Goal: Task Accomplishment & Management: Manage account settings

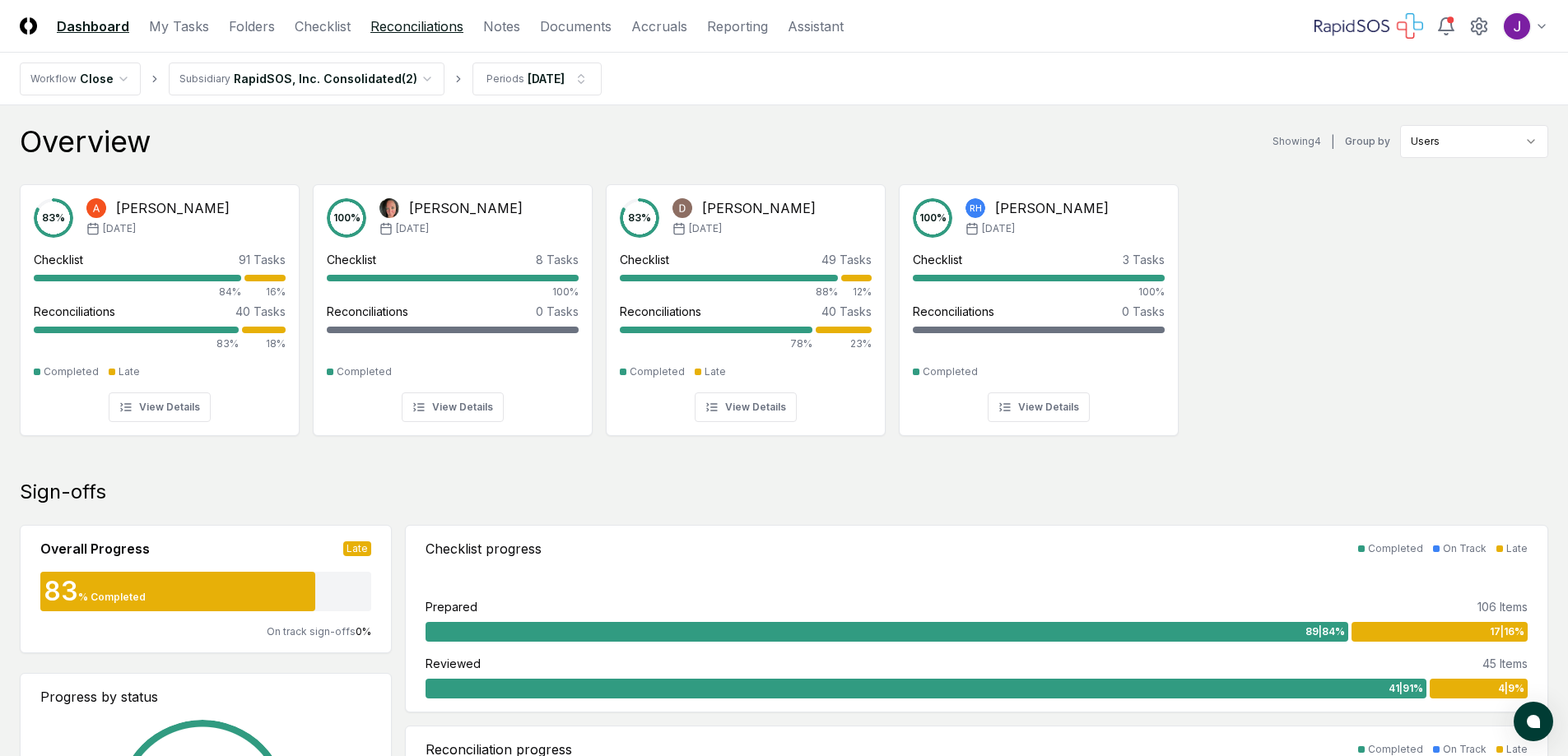
click at [408, 22] on link "Reconciliations" at bounding box center [416, 27] width 93 height 20
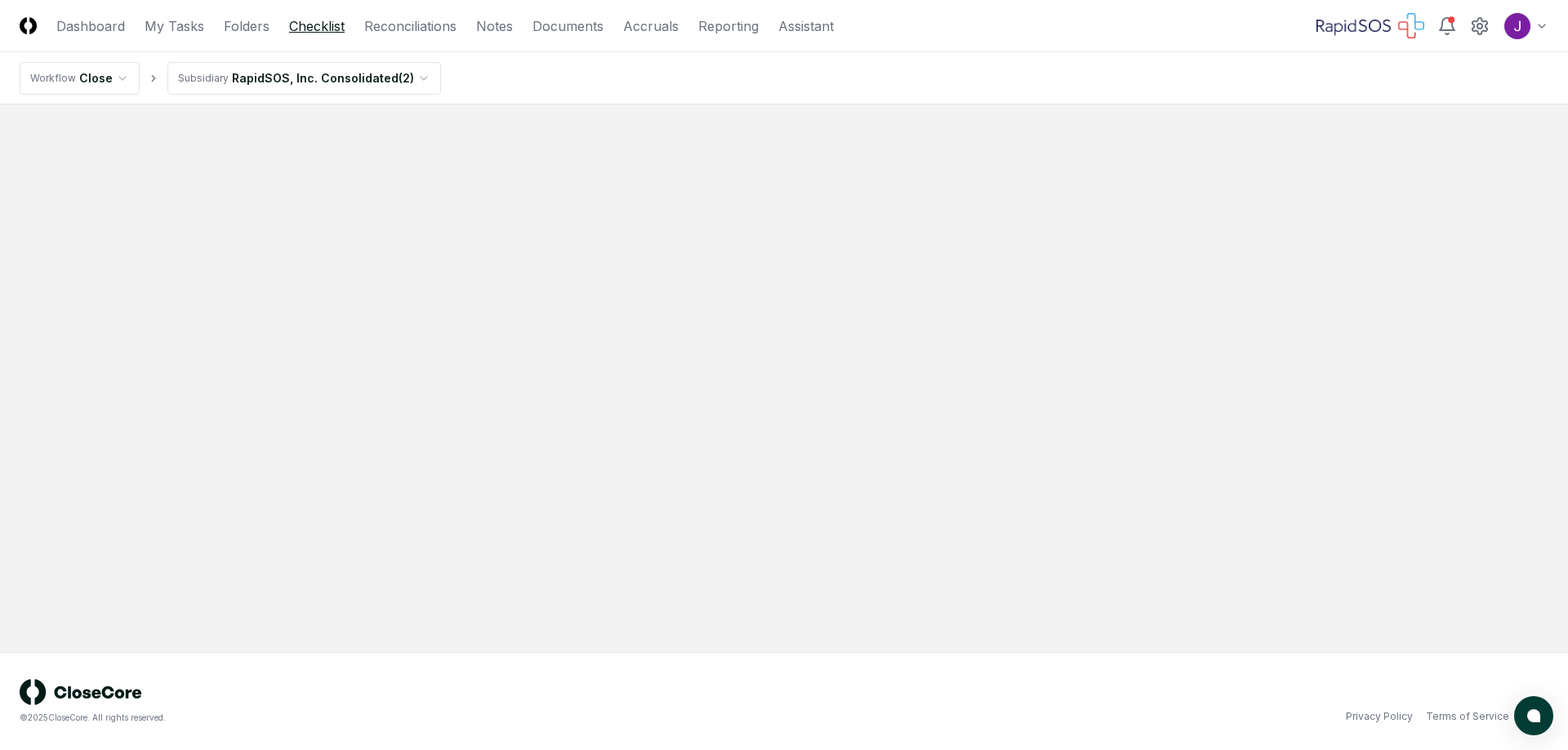
click at [321, 28] on link "Checklist" at bounding box center [317, 27] width 55 height 20
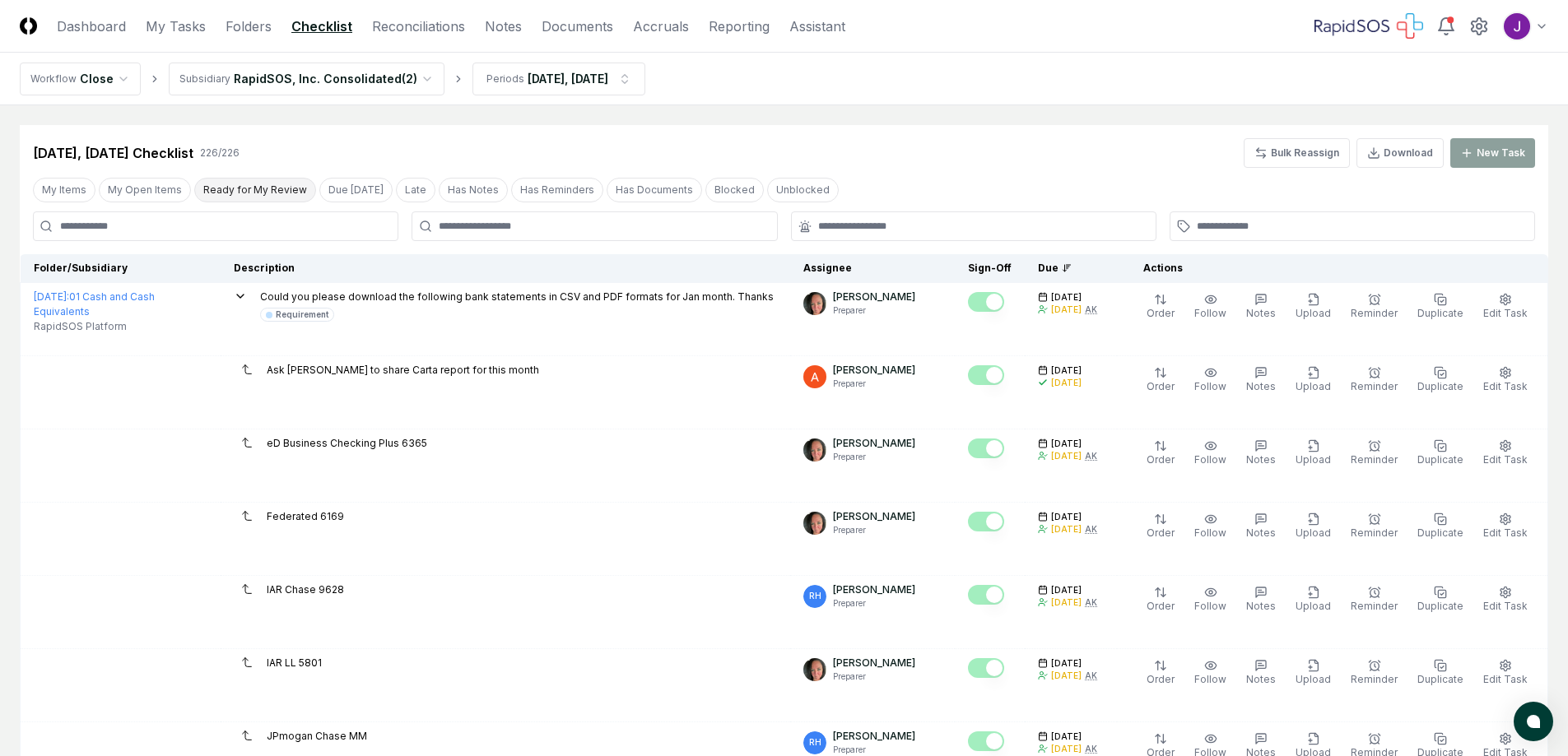
click at [257, 185] on button "Ready for My Review" at bounding box center [255, 190] width 121 height 25
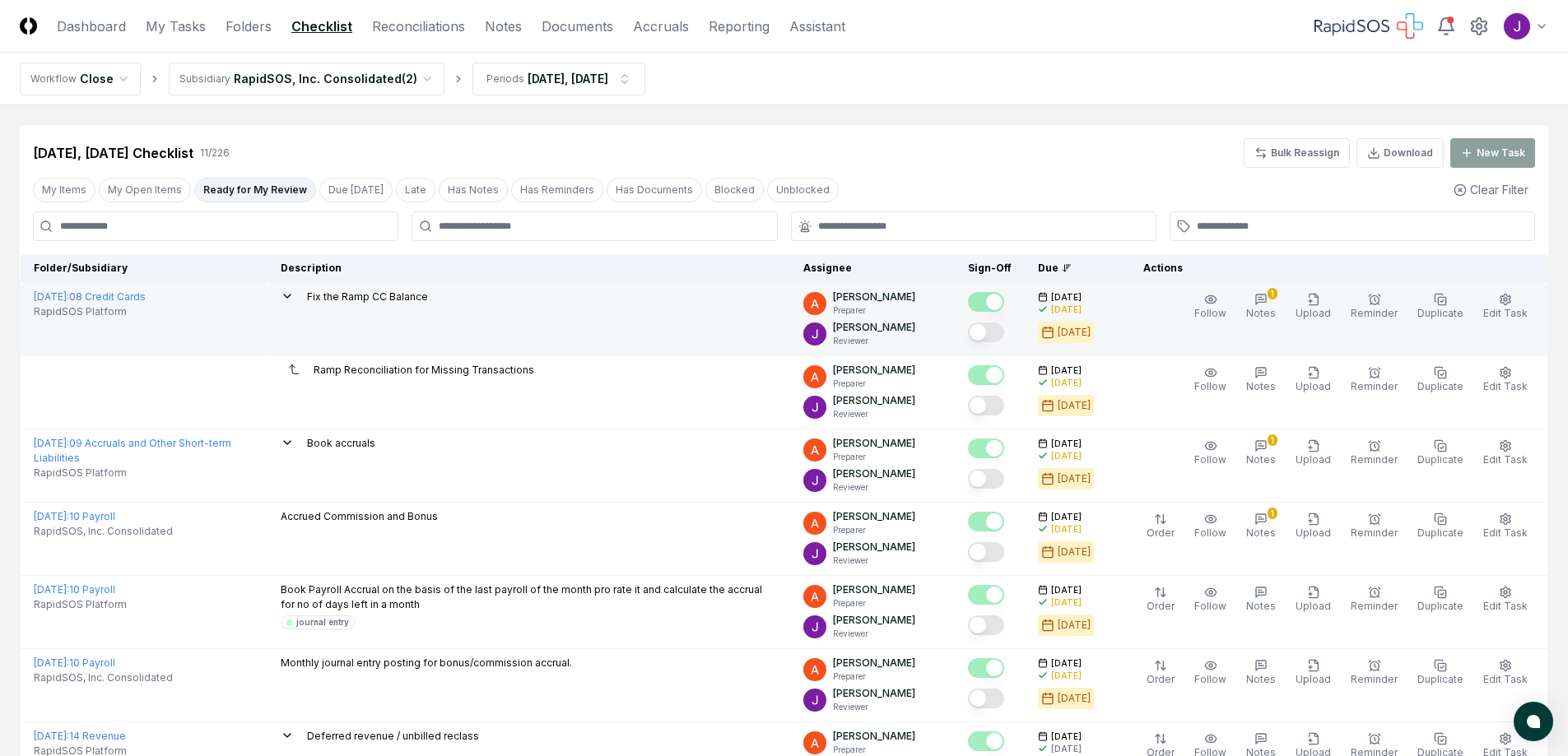
click at [1003, 331] on button "Mark complete" at bounding box center [986, 332] width 36 height 20
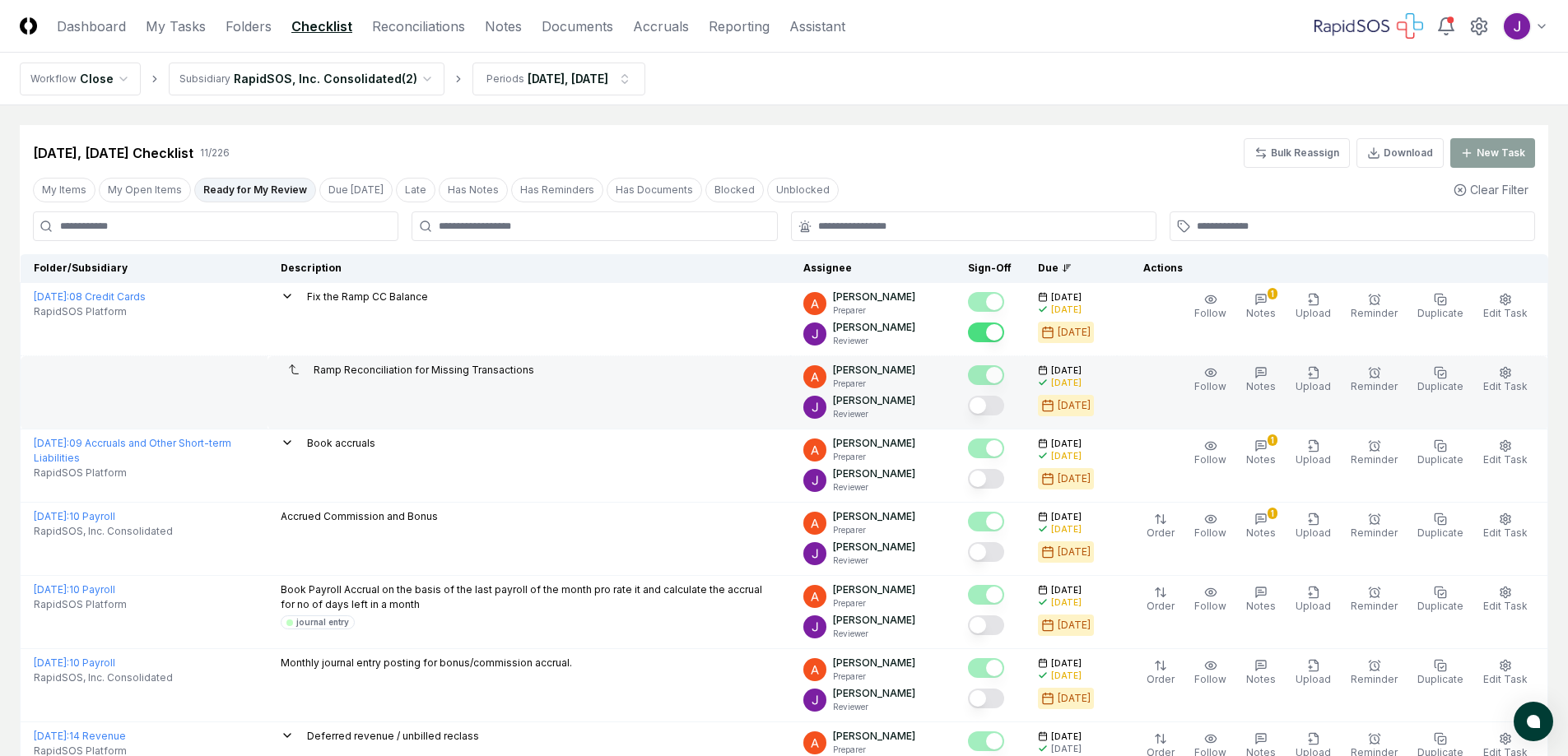
click at [1000, 407] on button "Mark complete" at bounding box center [986, 406] width 36 height 20
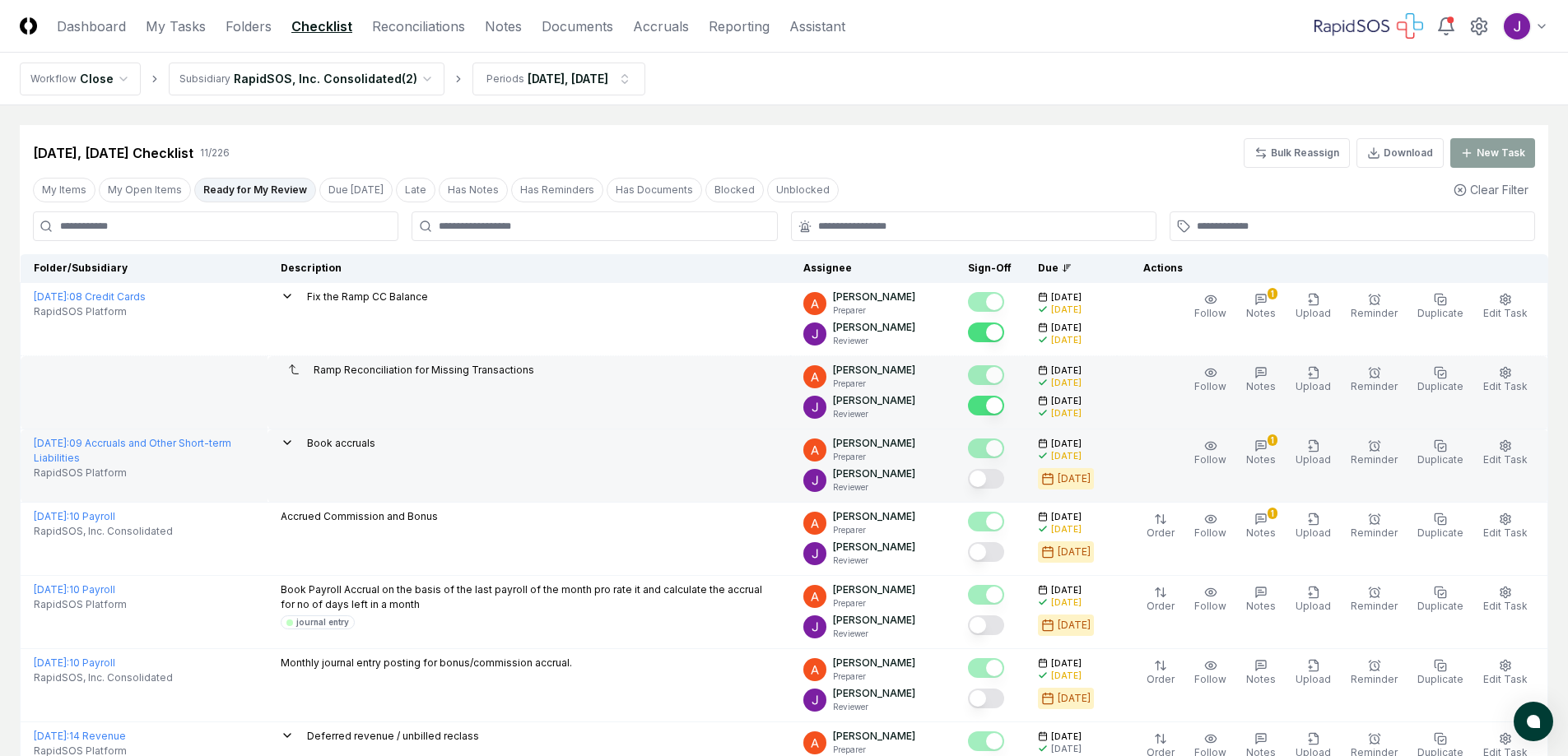
click at [1004, 479] on button "Mark complete" at bounding box center [986, 479] width 36 height 20
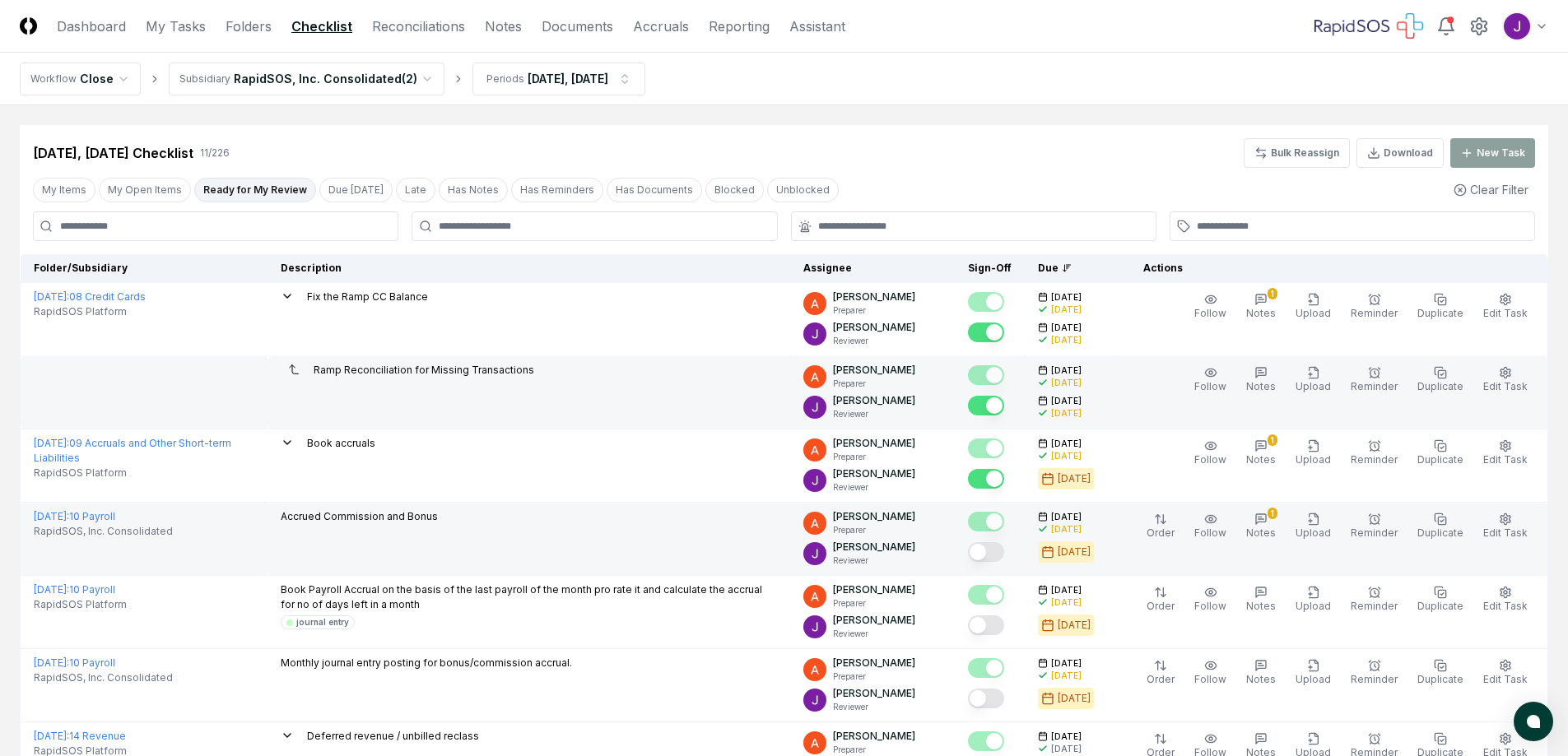
click at [1004, 553] on button "Mark complete" at bounding box center [986, 552] width 36 height 20
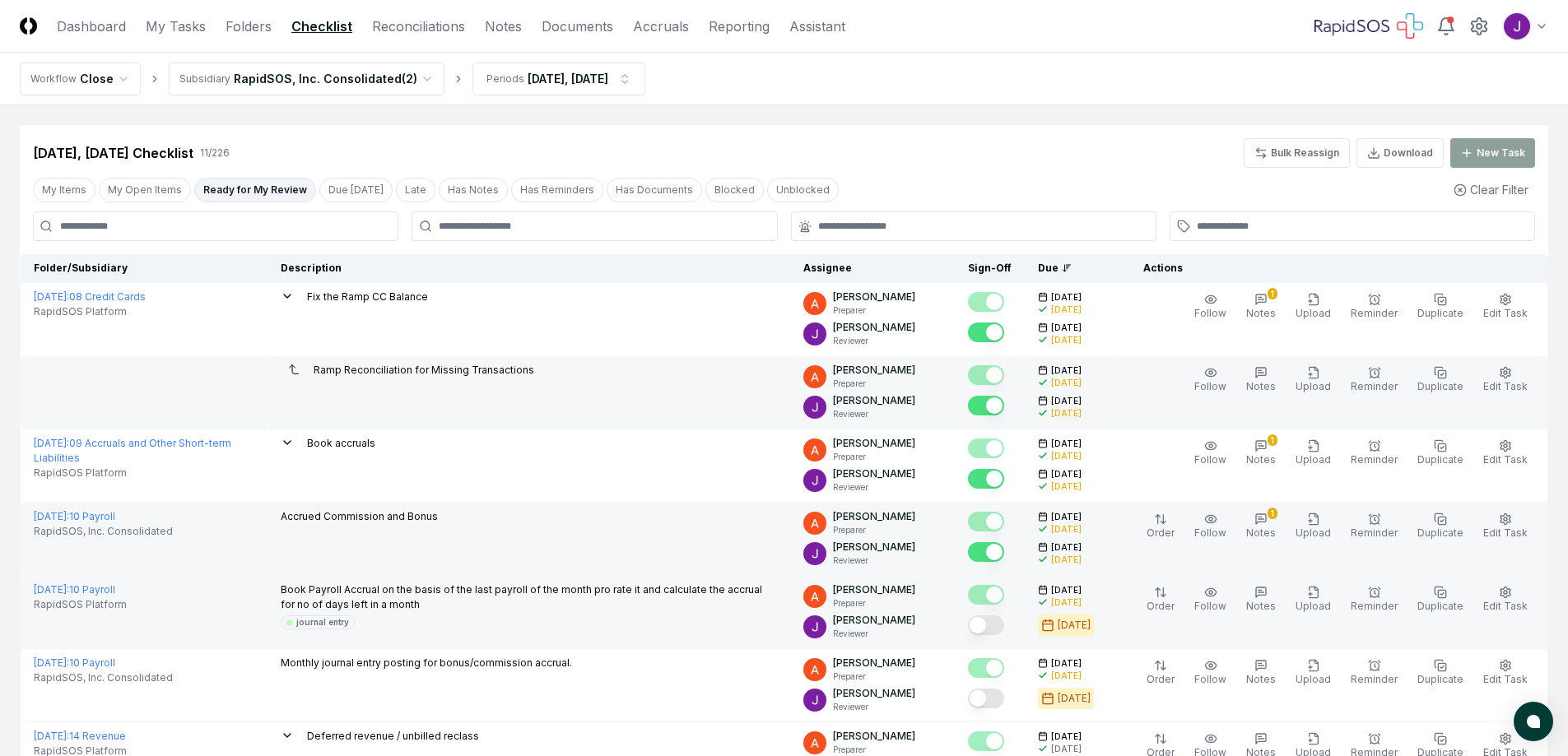
click at [1003, 622] on button "Mark complete" at bounding box center [986, 626] width 36 height 20
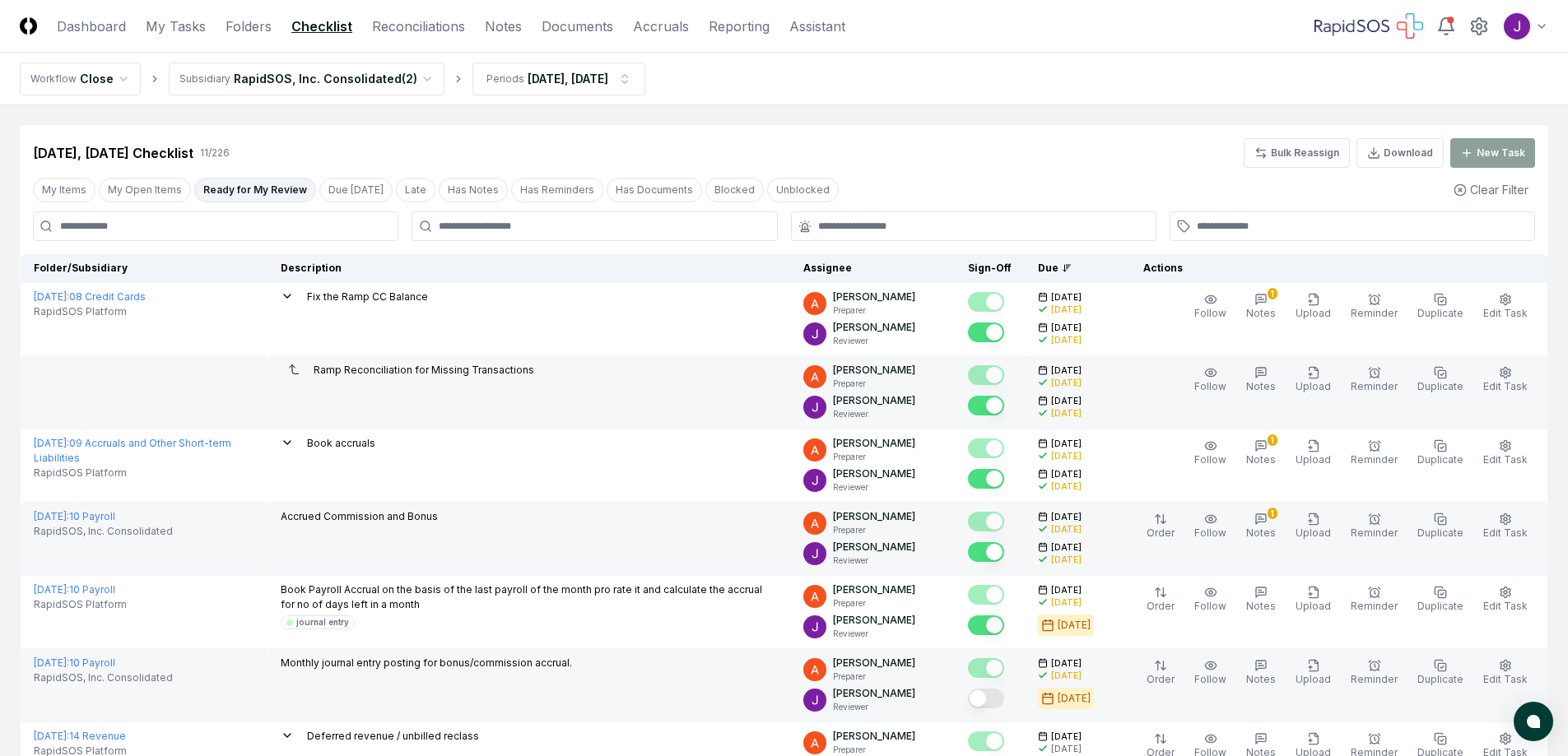
click at [1004, 696] on button "Mark complete" at bounding box center [986, 698] width 36 height 20
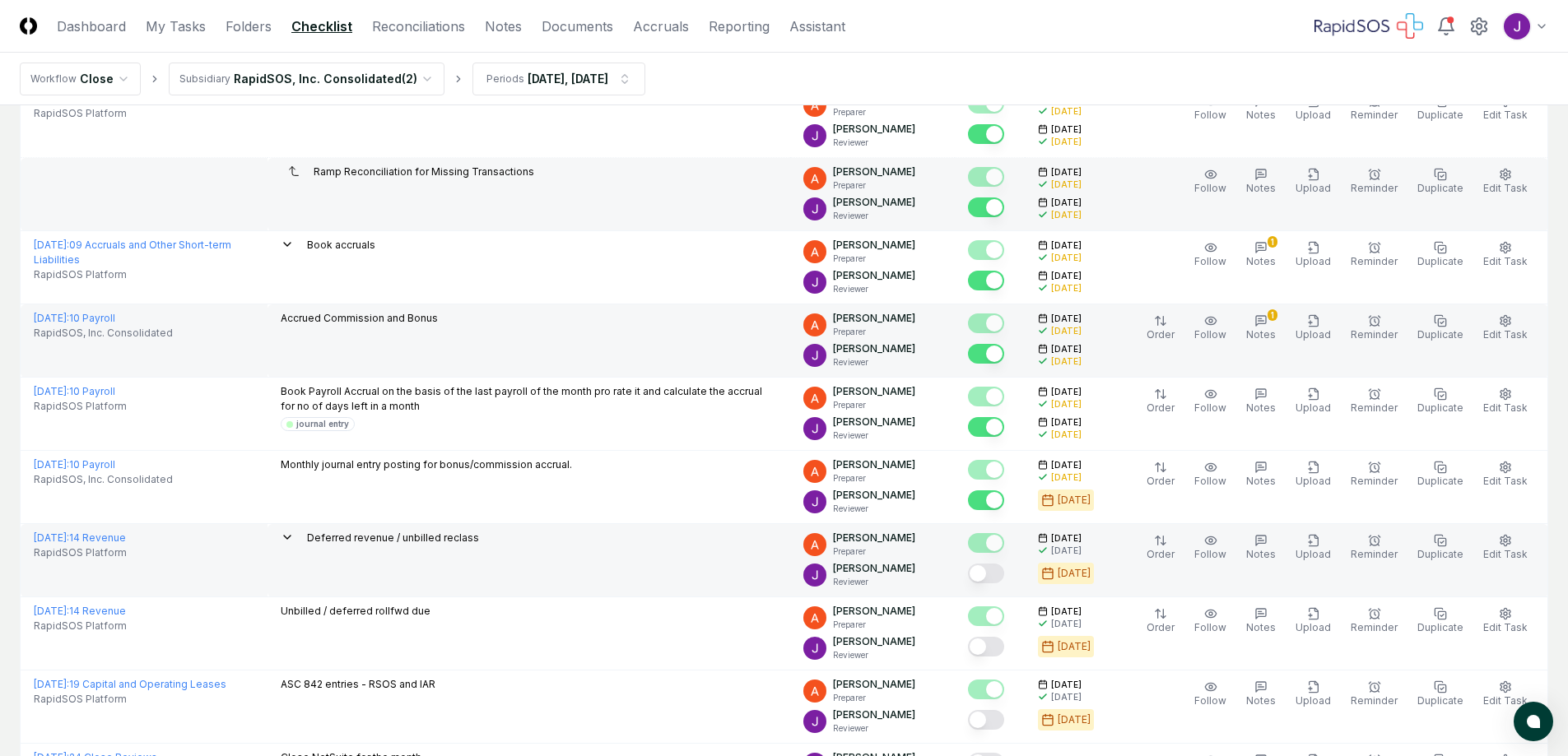
scroll to position [247, 0]
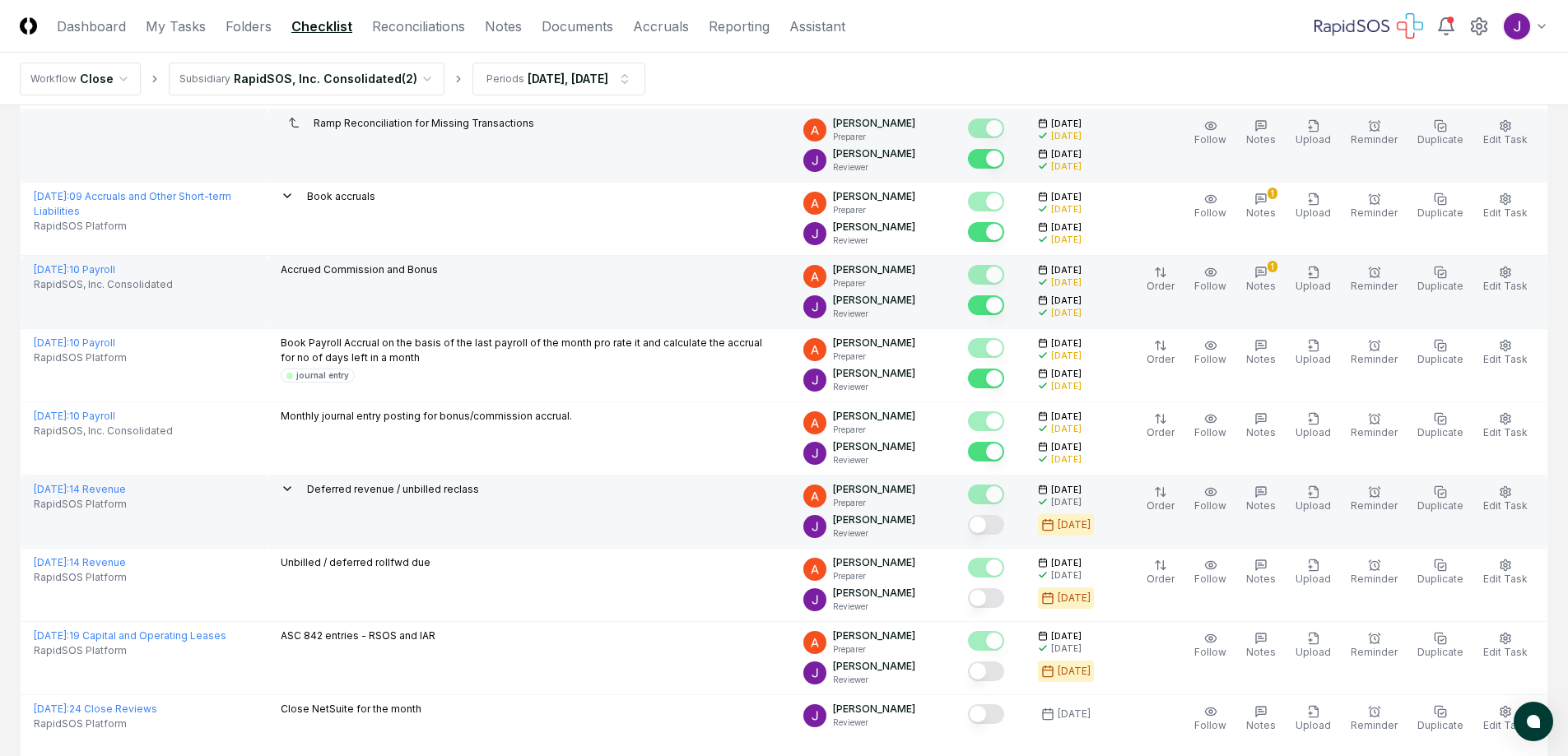
click at [1004, 529] on button "Mark complete" at bounding box center [986, 525] width 36 height 20
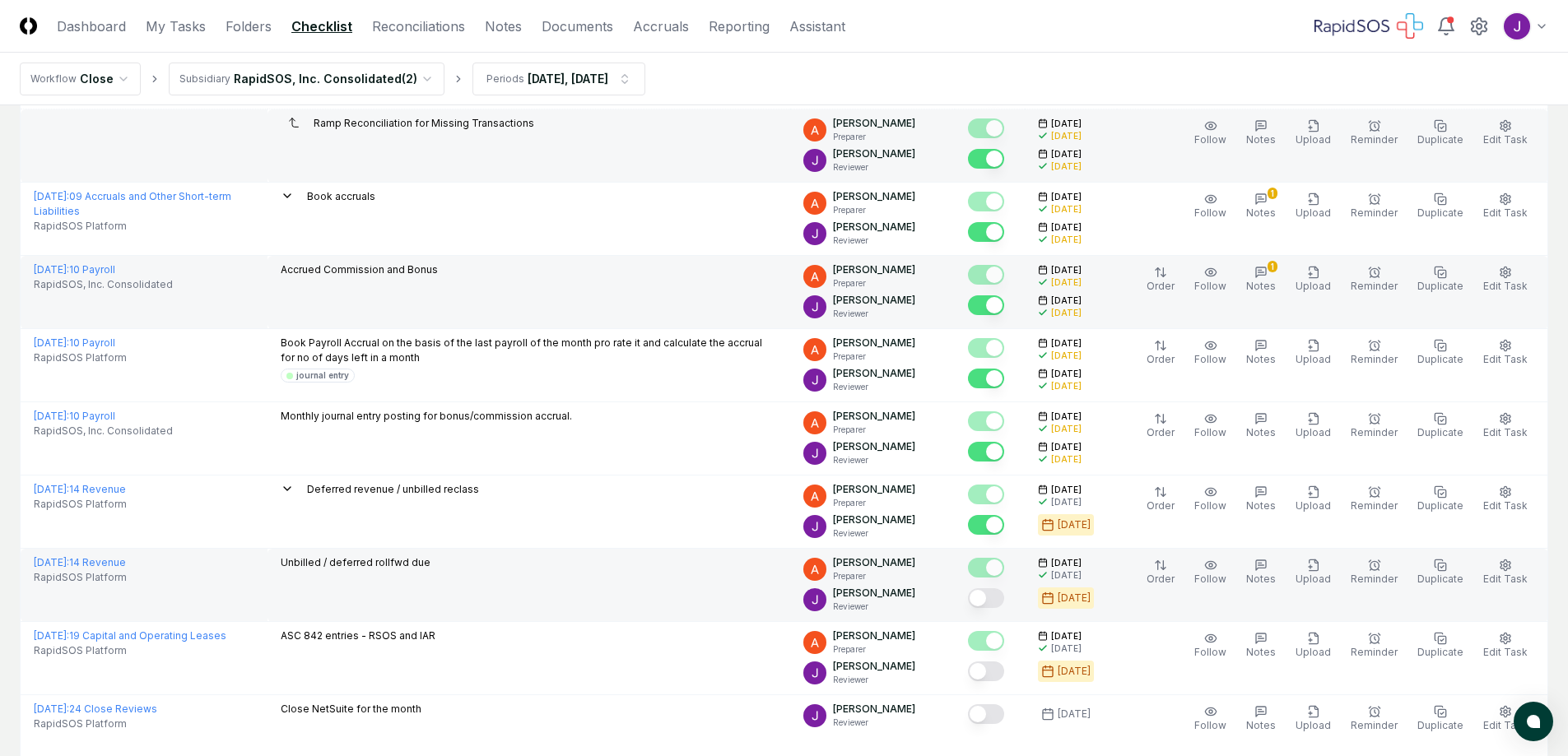
click at [1004, 600] on button "Mark complete" at bounding box center [986, 598] width 36 height 20
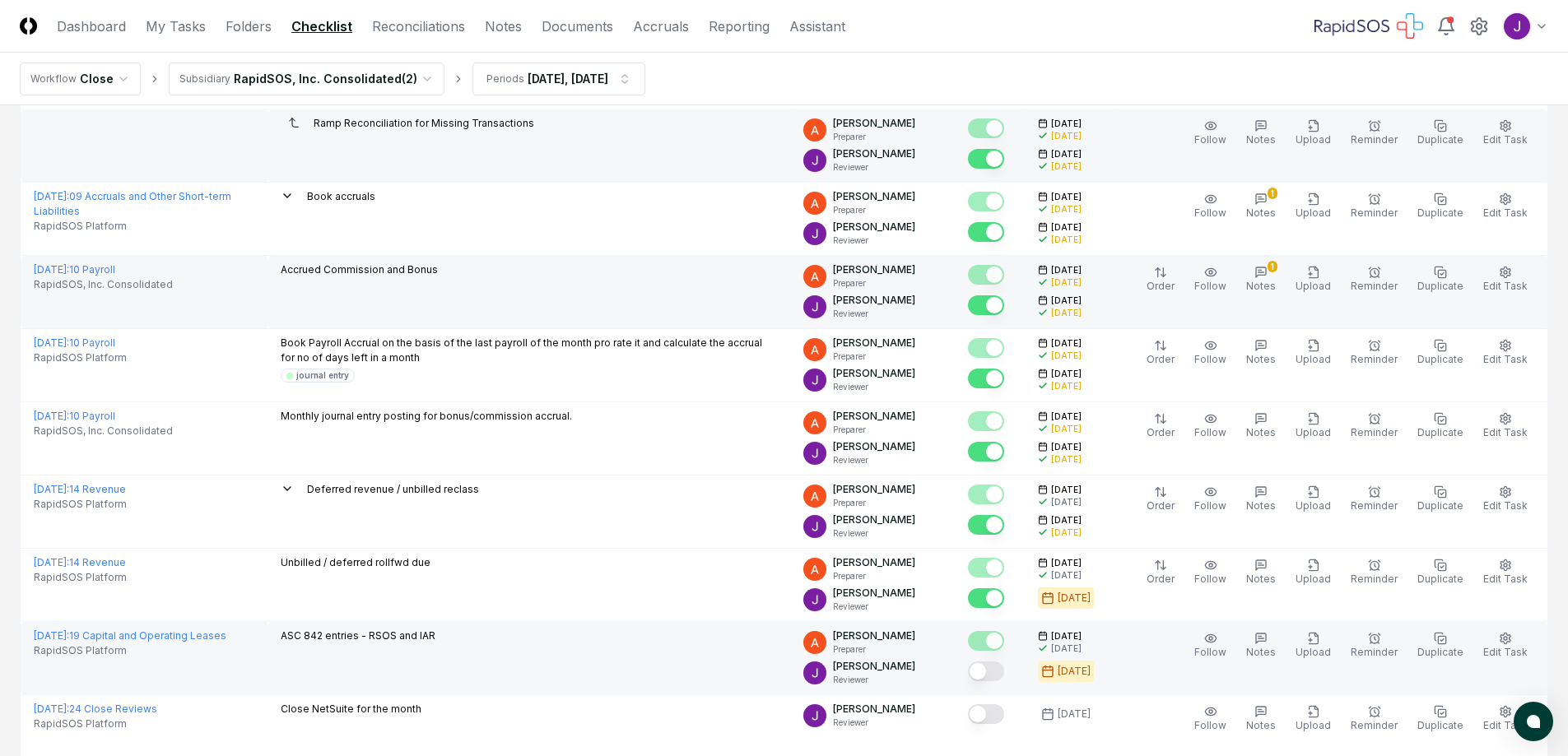
click at [1004, 667] on button "Mark complete" at bounding box center [986, 671] width 36 height 20
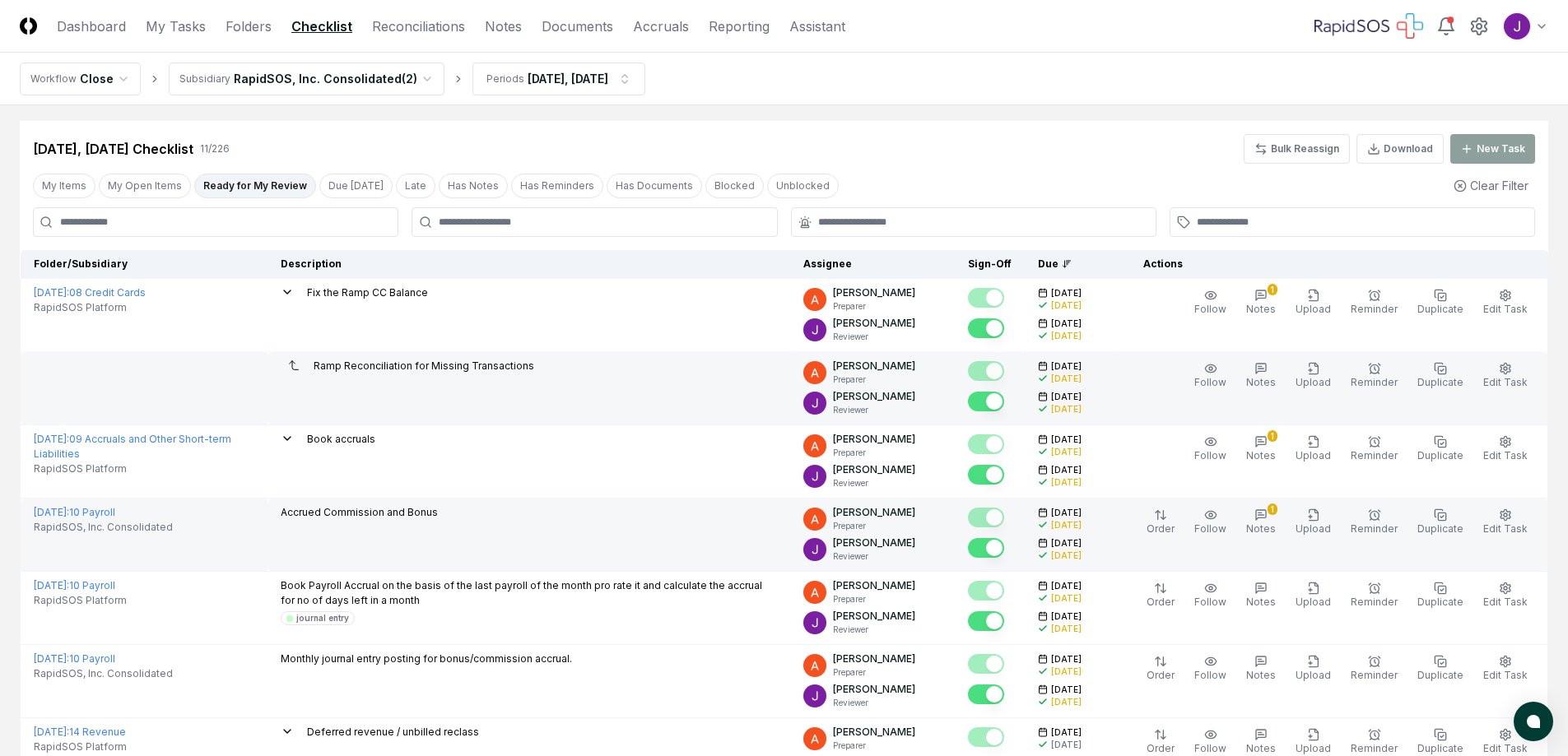
scroll to position [0, 0]
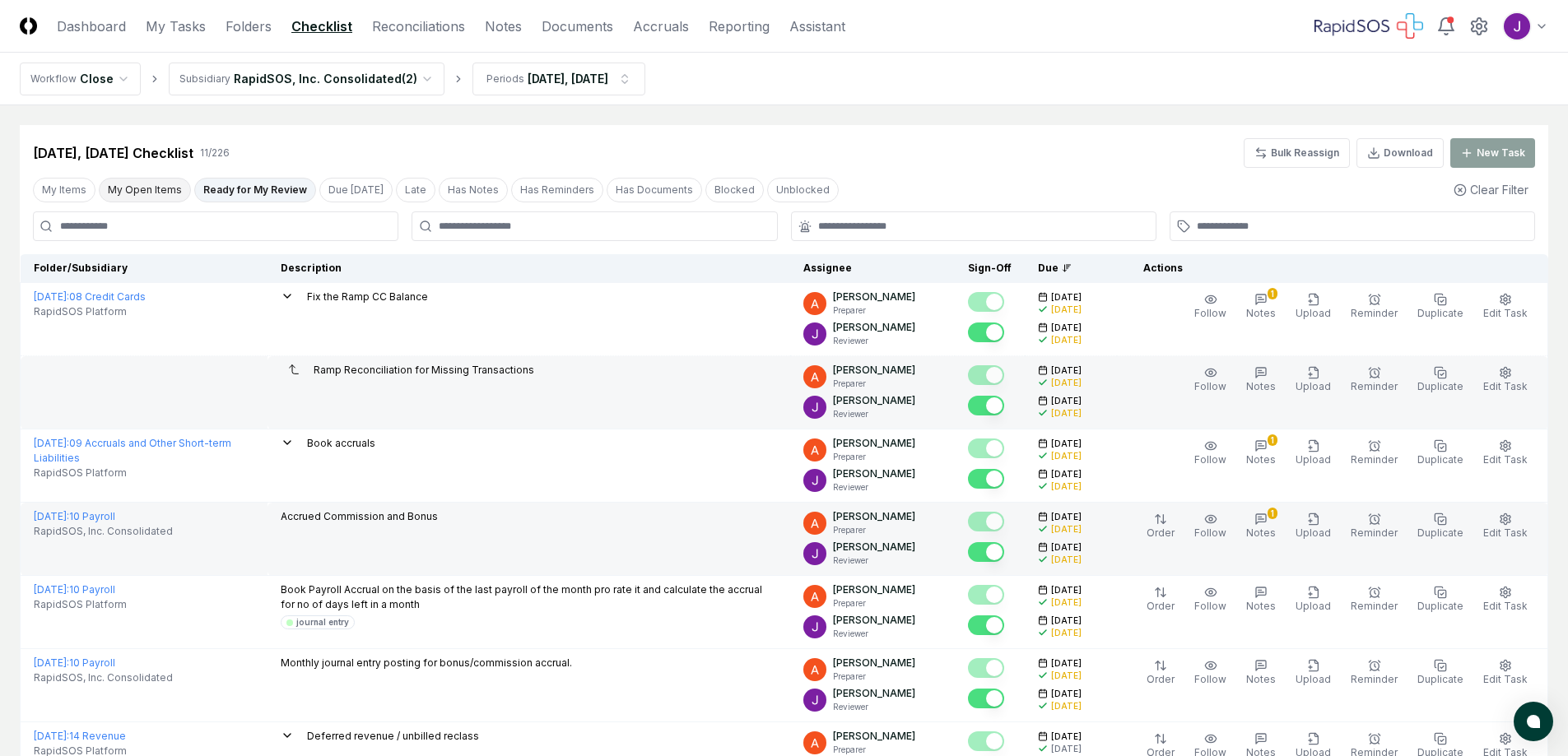
click at [149, 193] on button "My Open Items" at bounding box center [144, 190] width 93 height 25
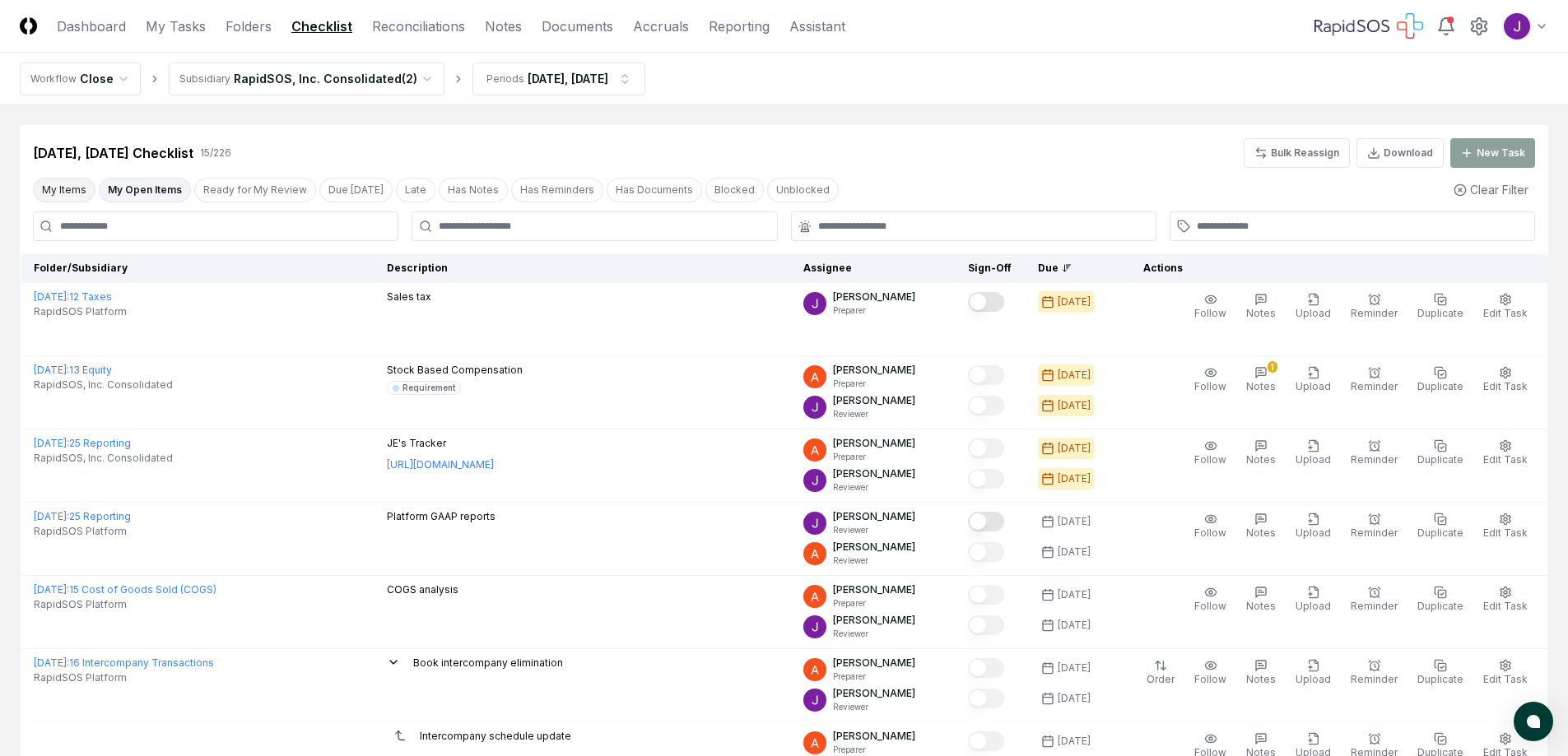
click at [51, 190] on button "My Items" at bounding box center [64, 190] width 63 height 25
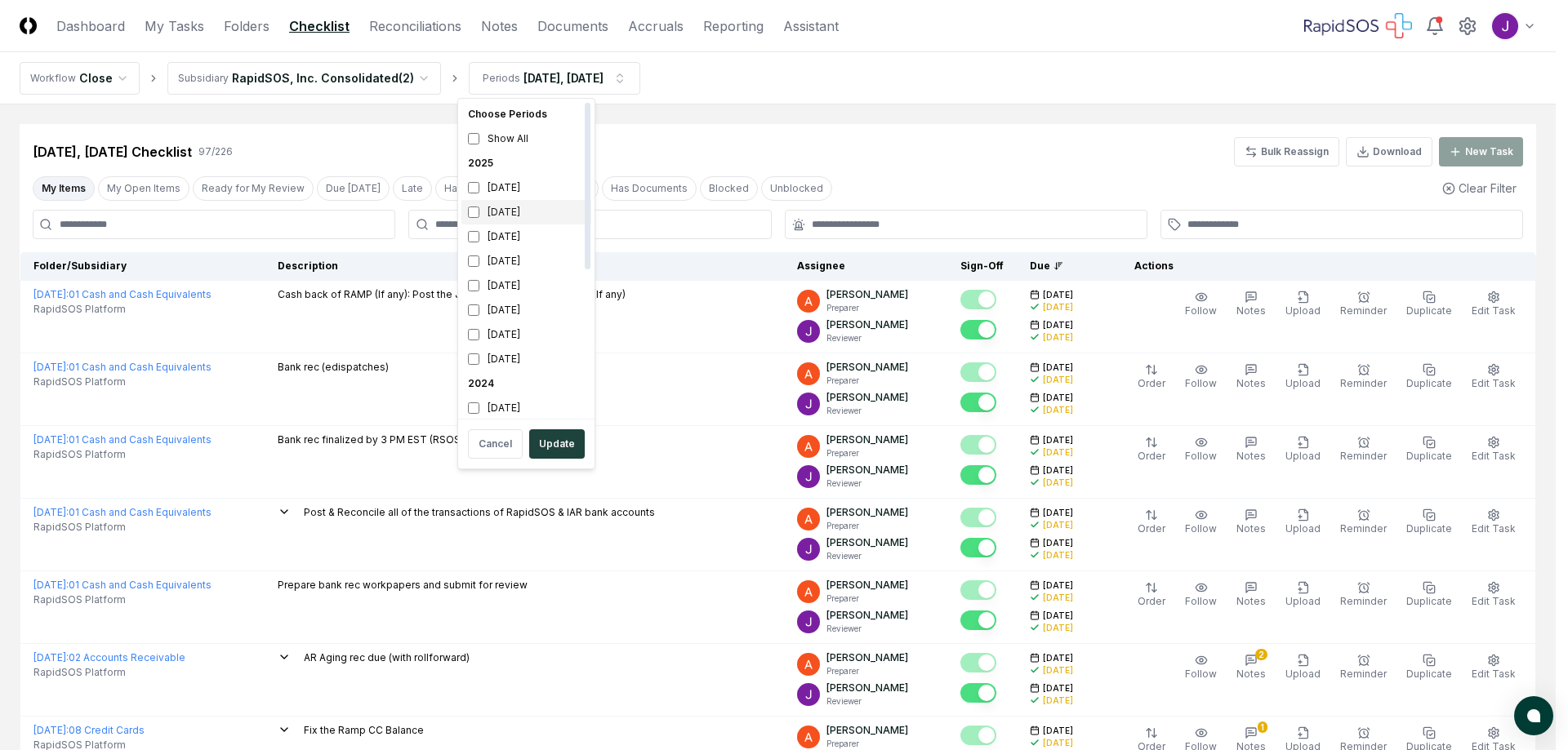
click at [481, 210] on div "[DATE]" at bounding box center [526, 212] width 130 height 25
click at [556, 443] on button "Update" at bounding box center [557, 444] width 55 height 30
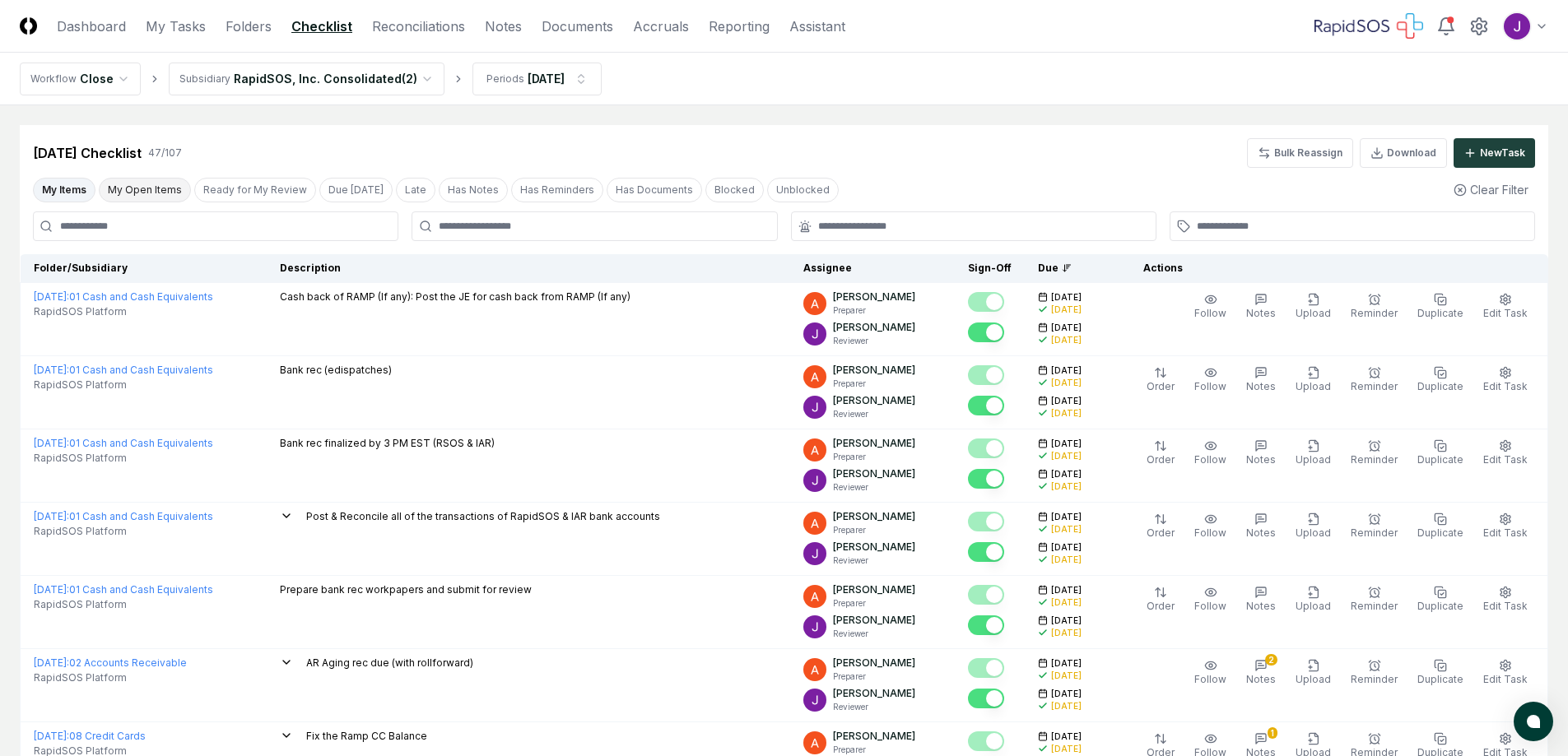
click at [126, 196] on button "My Open Items" at bounding box center [144, 190] width 93 height 25
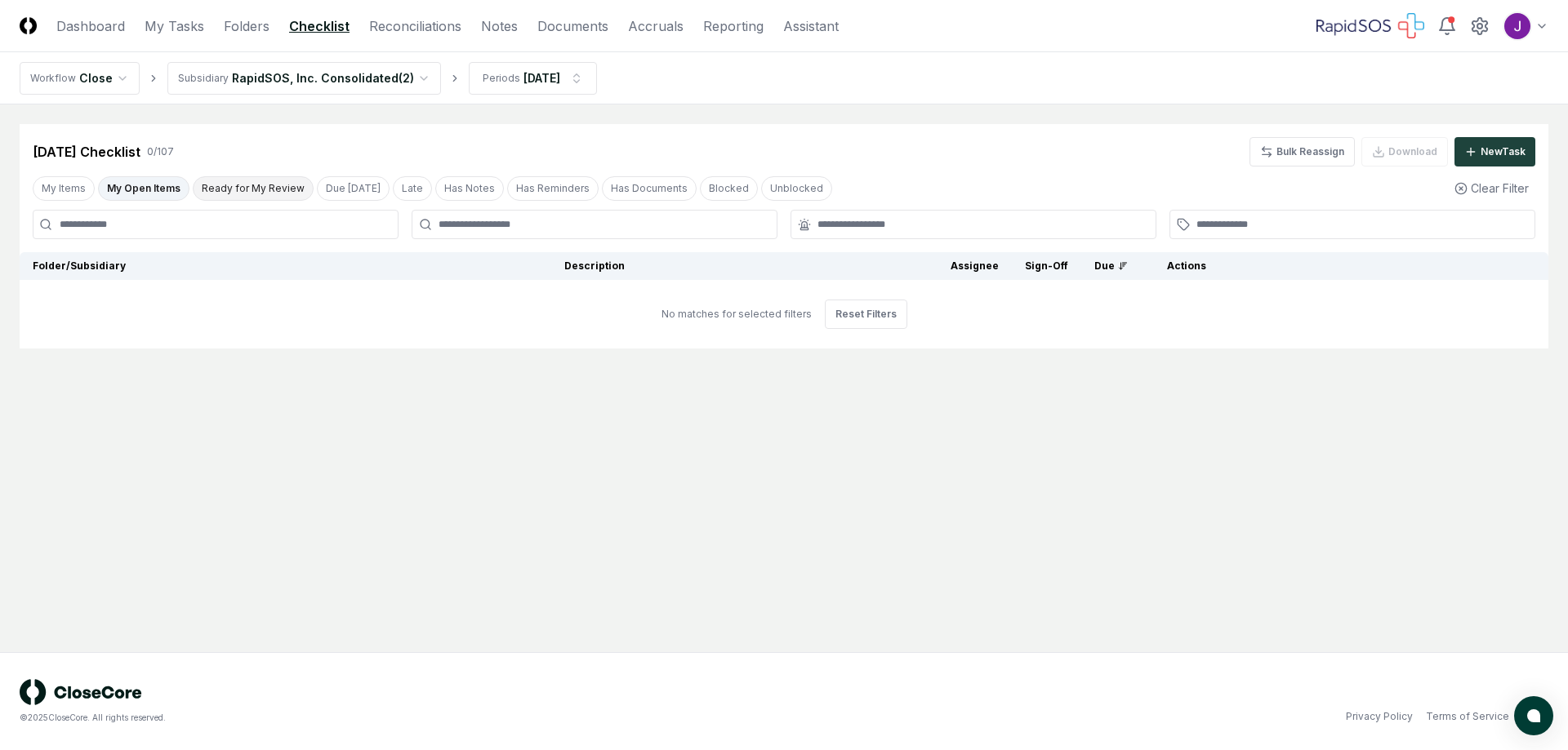
click at [253, 194] on button "Ready for My Review" at bounding box center [253, 188] width 120 height 25
click at [98, 25] on link "Dashboard" at bounding box center [90, 27] width 68 height 20
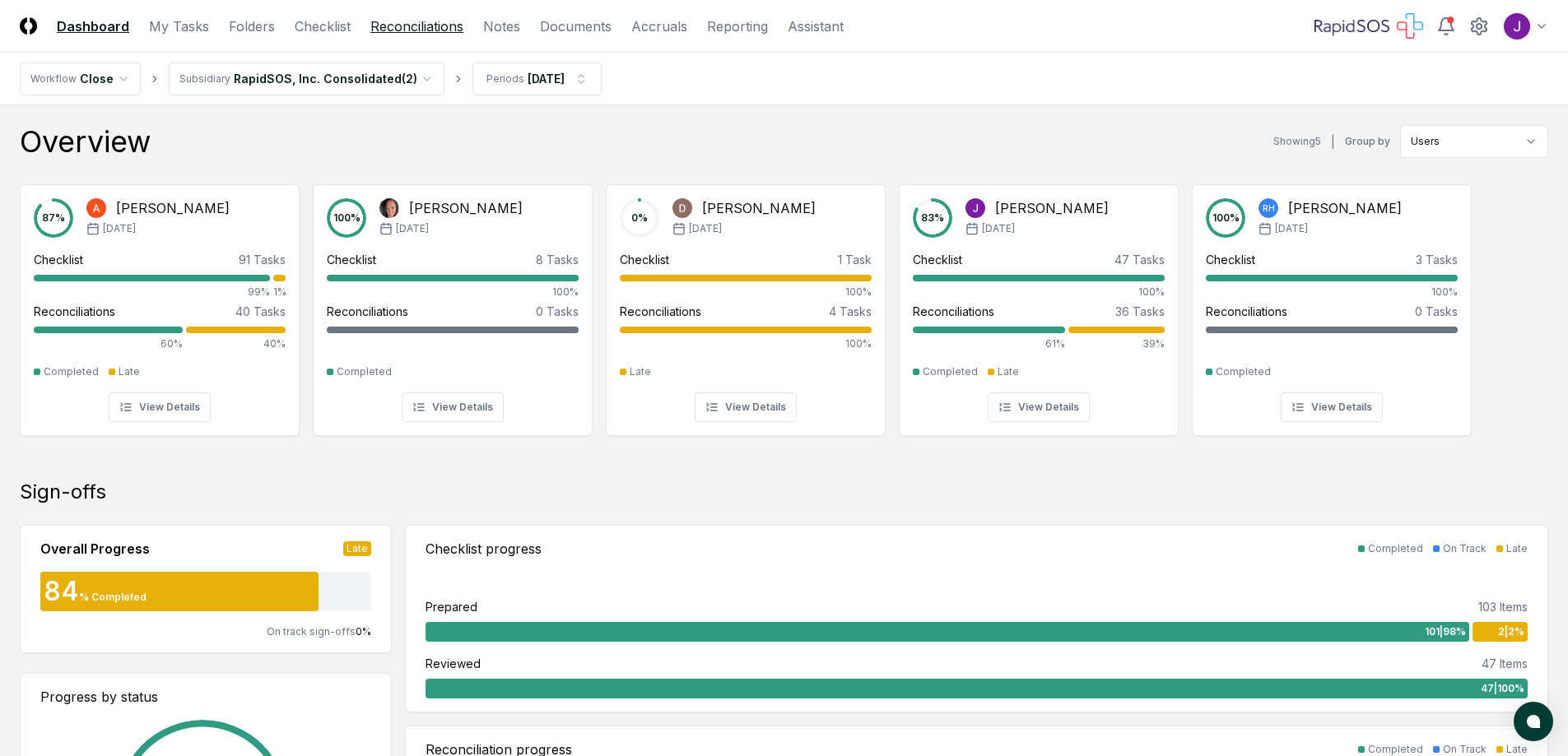
click at [437, 25] on link "Reconciliations" at bounding box center [416, 27] width 93 height 20
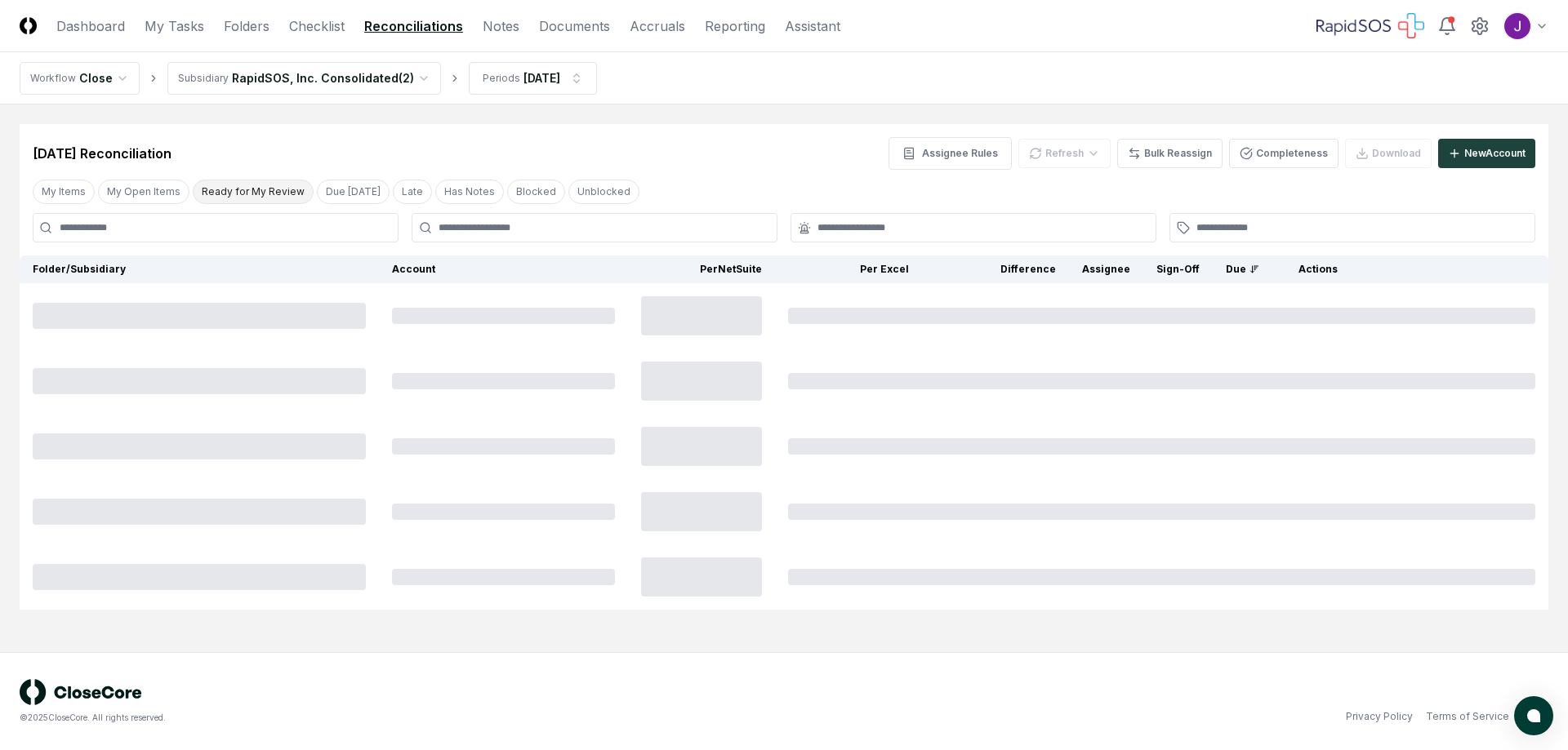
click at [240, 193] on button "Ready for My Review" at bounding box center [253, 191] width 120 height 25
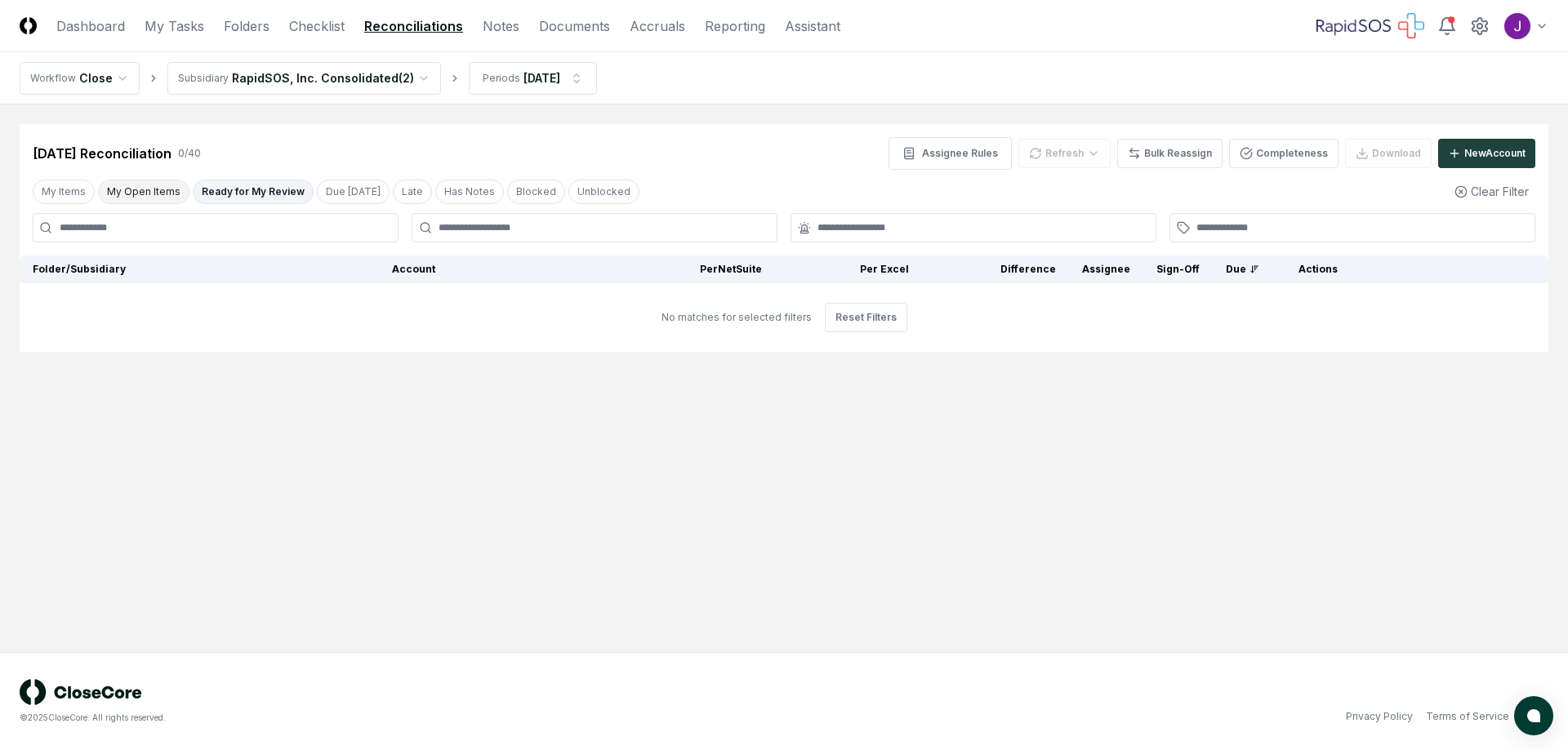
click at [120, 188] on button "My Open Items" at bounding box center [143, 191] width 92 height 25
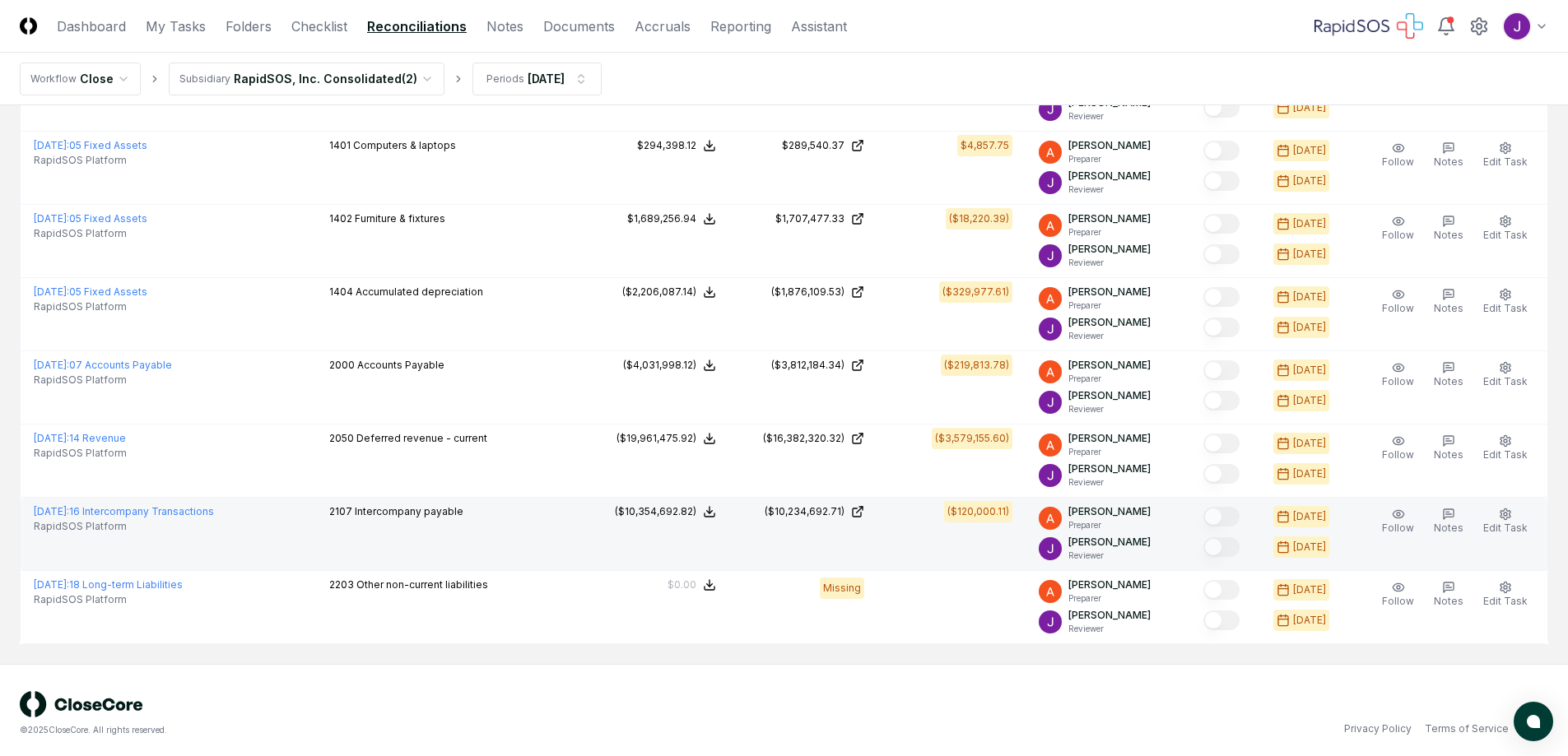
scroll to position [674, 0]
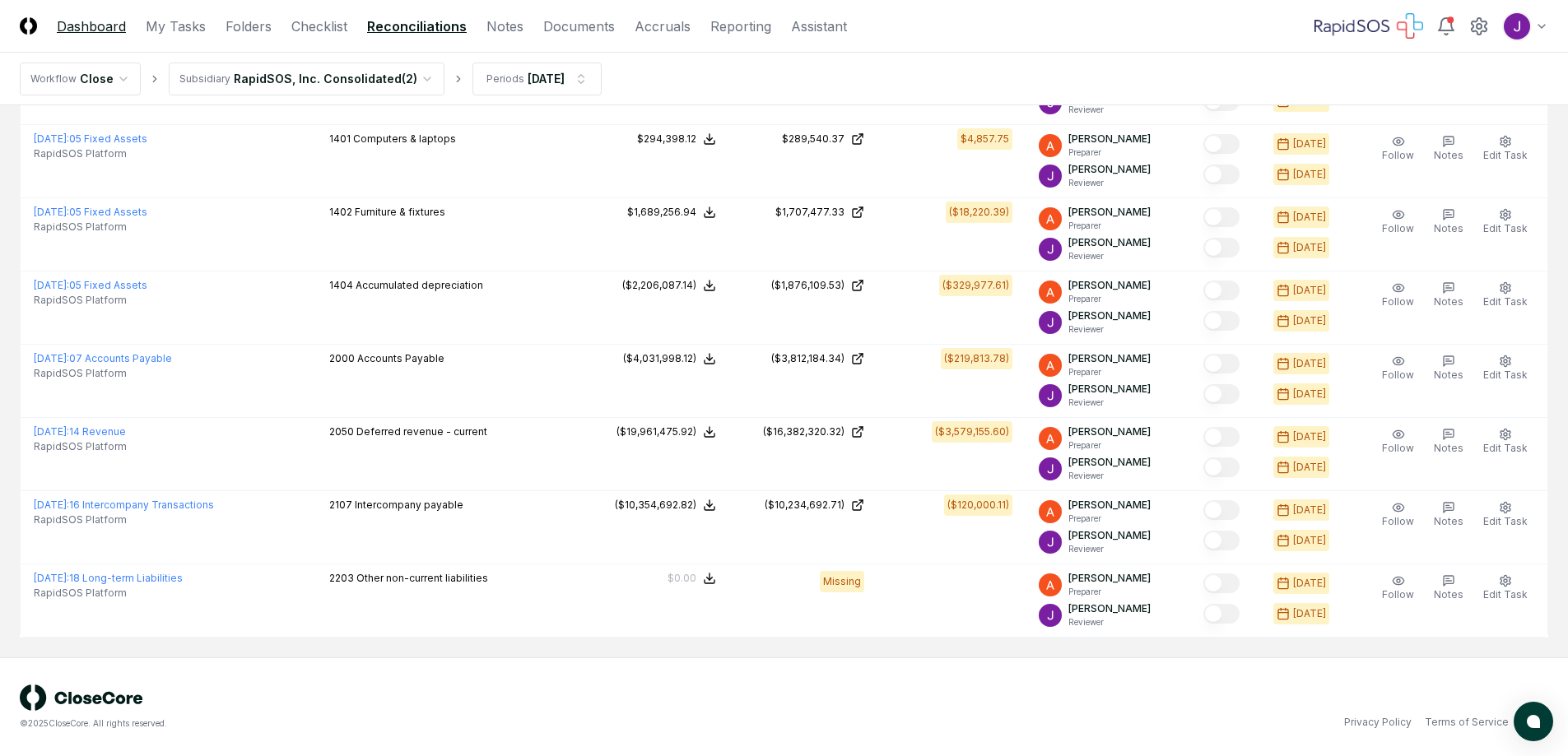
click at [97, 26] on link "Dashboard" at bounding box center [91, 27] width 69 height 20
